Goal: Information Seeking & Learning: Learn about a topic

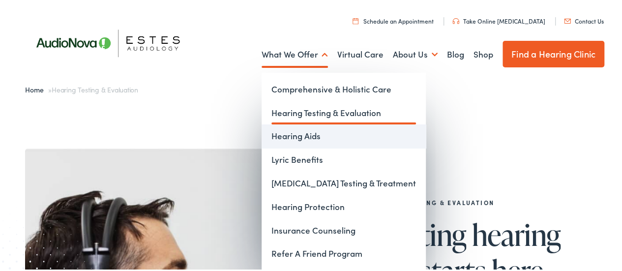
click at [283, 135] on link "Hearing Aids" at bounding box center [344, 135] width 164 height 24
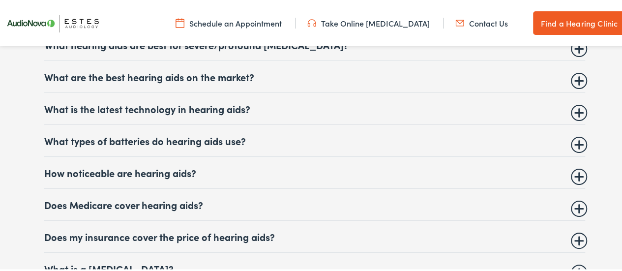
scroll to position [4083, 0]
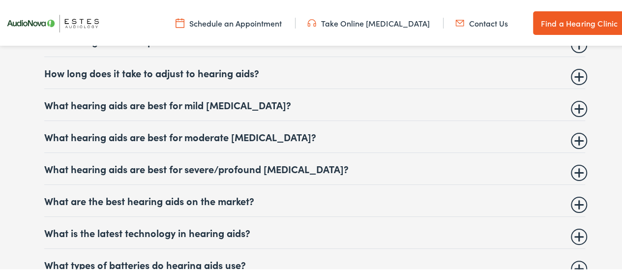
click at [215, 97] on summary "What hearing aids are best for mild hearing loss?" at bounding box center [314, 103] width 541 height 12
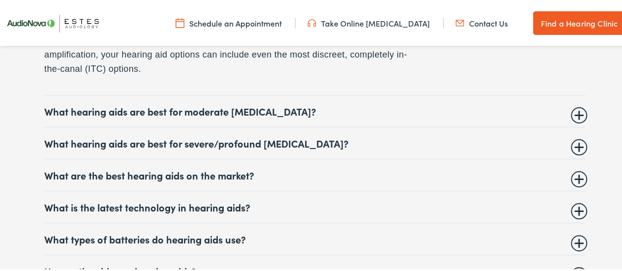
scroll to position [4231, 0]
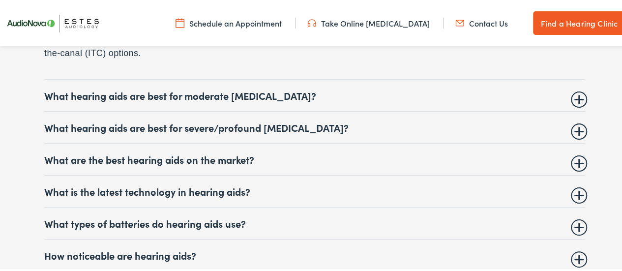
click at [187, 152] on summary "What are the best hearing aids on the market?" at bounding box center [314, 158] width 541 height 12
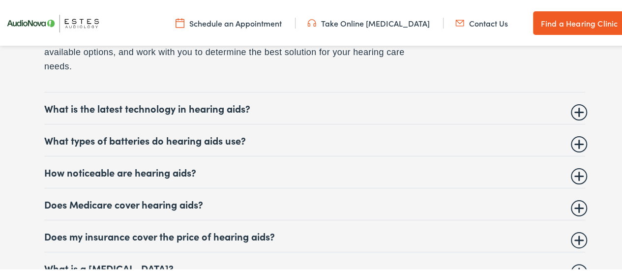
scroll to position [4366, 0]
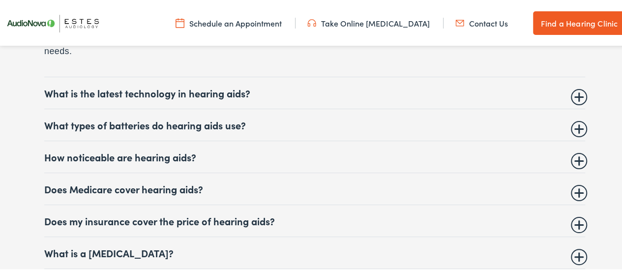
click at [167, 182] on summary "Does Medicare cover hearing aids?" at bounding box center [314, 188] width 541 height 12
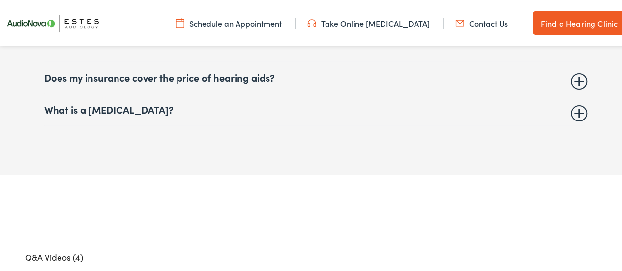
scroll to position [4452, 0]
